Goal: Learn about a topic

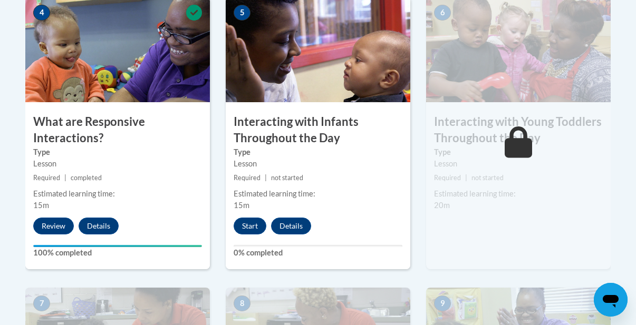
scroll to position [675, 0]
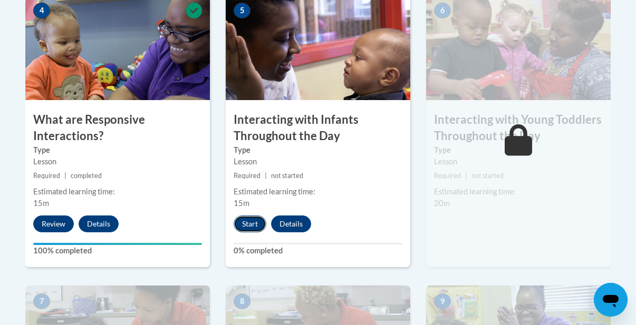
click at [249, 229] on button "Start" at bounding box center [250, 224] width 33 height 17
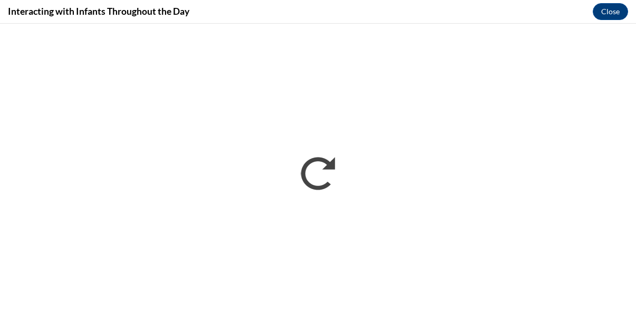
scroll to position [0, 0]
click at [510, 17] on div "Interacting with Infants Throughout the Day Close" at bounding box center [318, 12] width 636 height 24
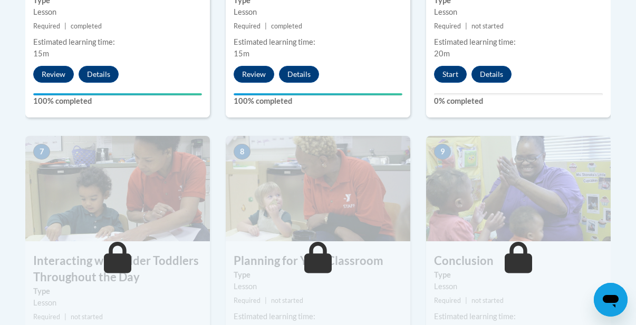
scroll to position [822, 0]
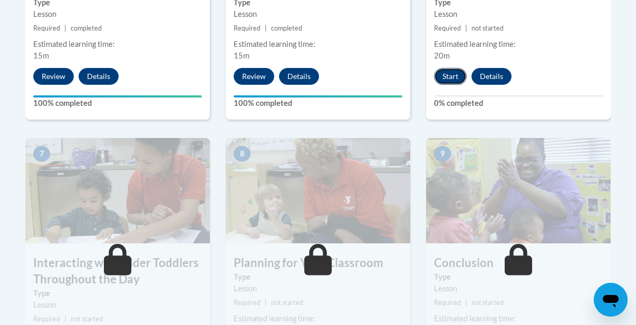
click at [458, 72] on button "Start" at bounding box center [450, 76] width 33 height 17
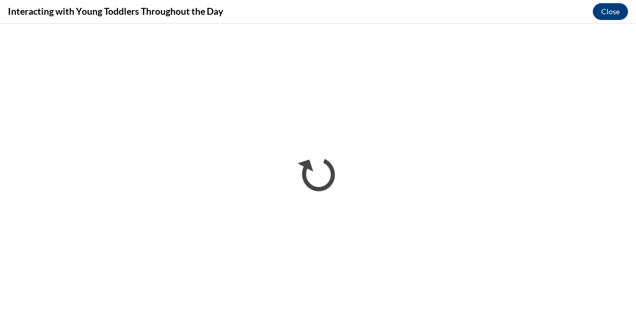
scroll to position [0, 0]
